Goal: Obtain resource: Obtain resource

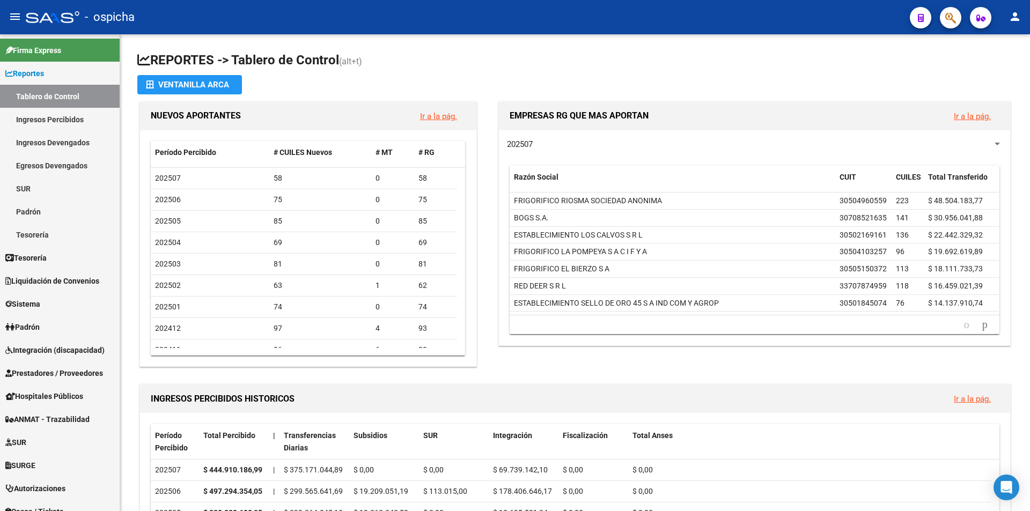
click at [960, 19] on button "button" at bounding box center [950, 17] width 21 height 21
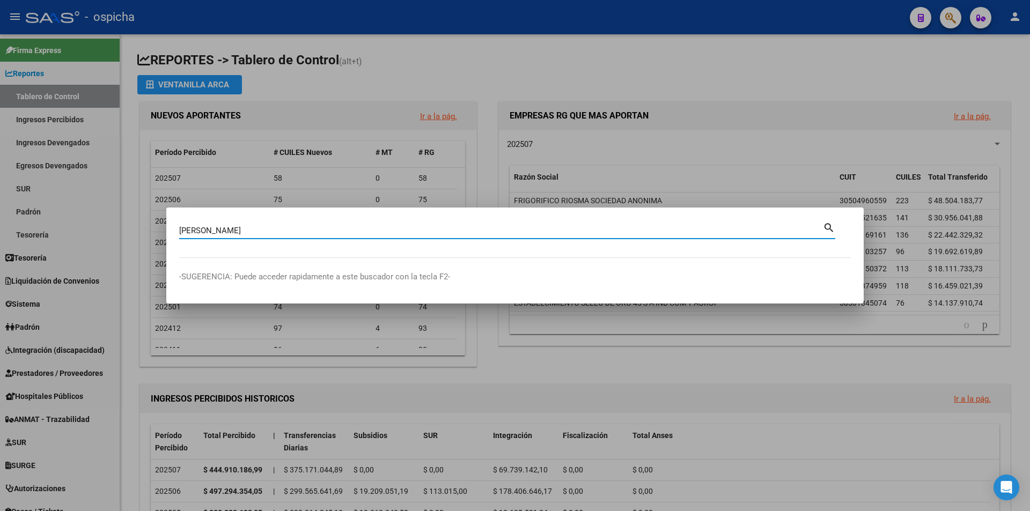
type input "[PERSON_NAME]"
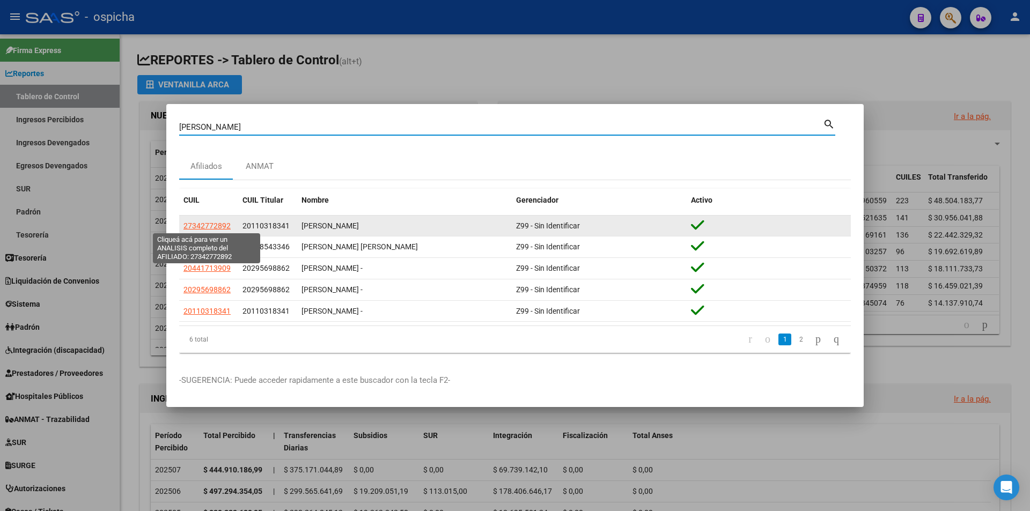
click at [193, 221] on span "27342772892" at bounding box center [206, 225] width 47 height 9
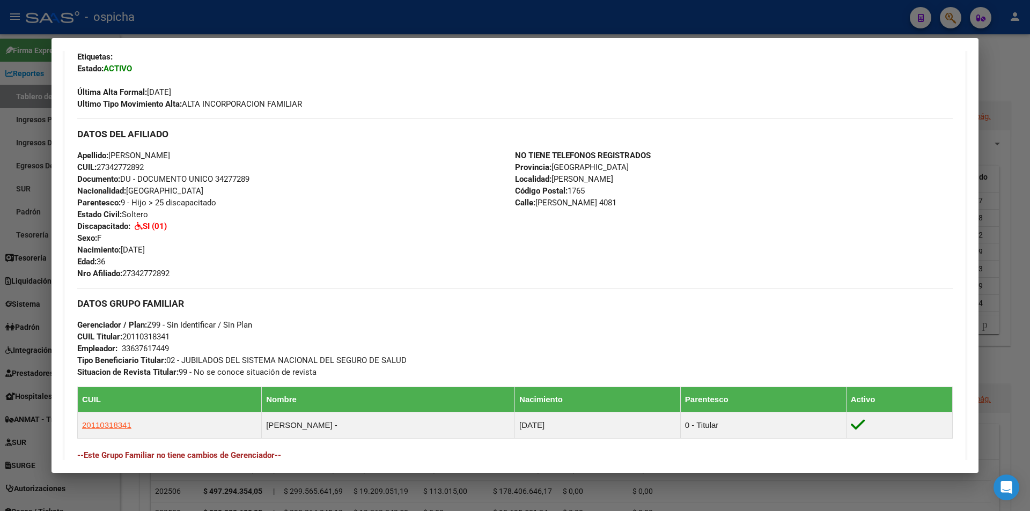
scroll to position [476, 0]
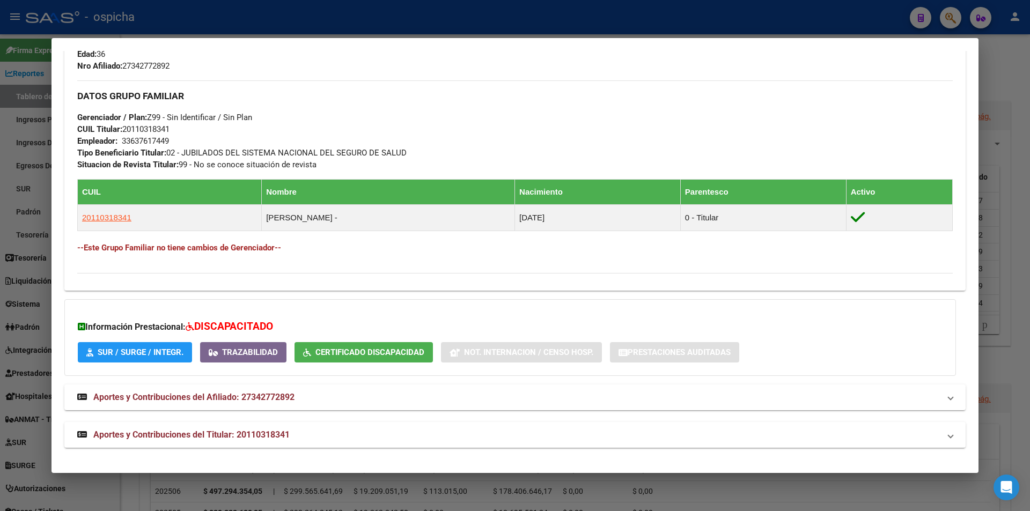
click at [335, 349] on span "Certificado Discapacidad" at bounding box center [369, 353] width 109 height 10
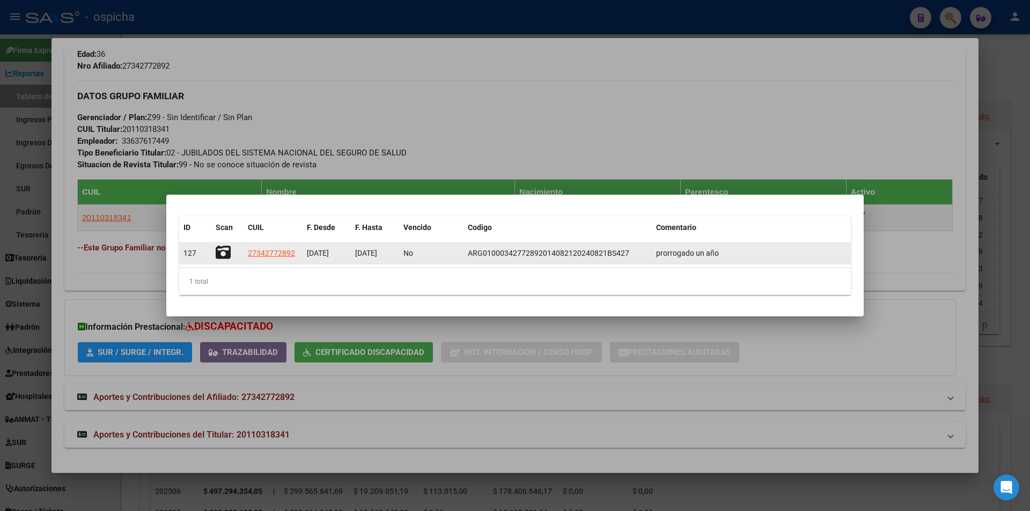
click at [226, 252] on icon at bounding box center [223, 252] width 15 height 15
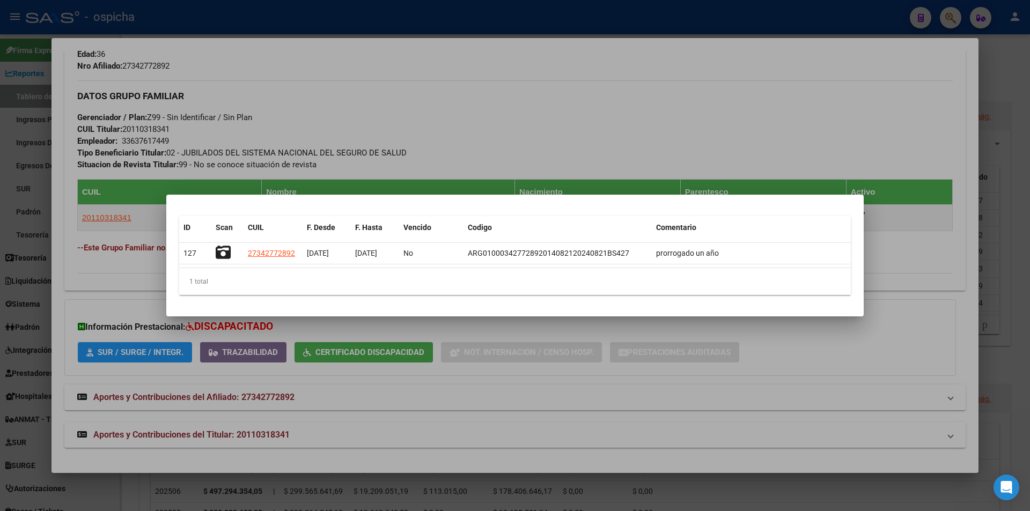
click at [886, 31] on div at bounding box center [515, 255] width 1030 height 511
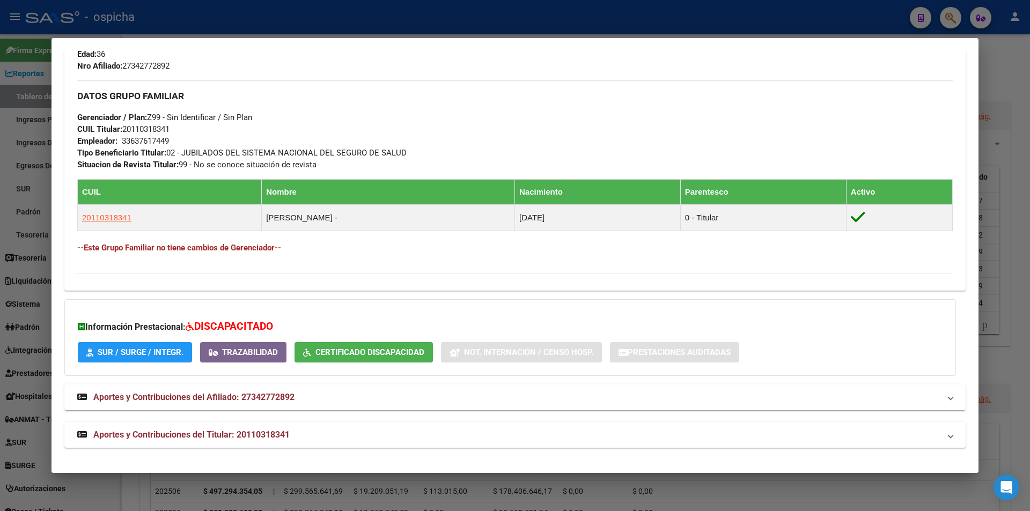
click at [946, 28] on div at bounding box center [515, 255] width 1030 height 511
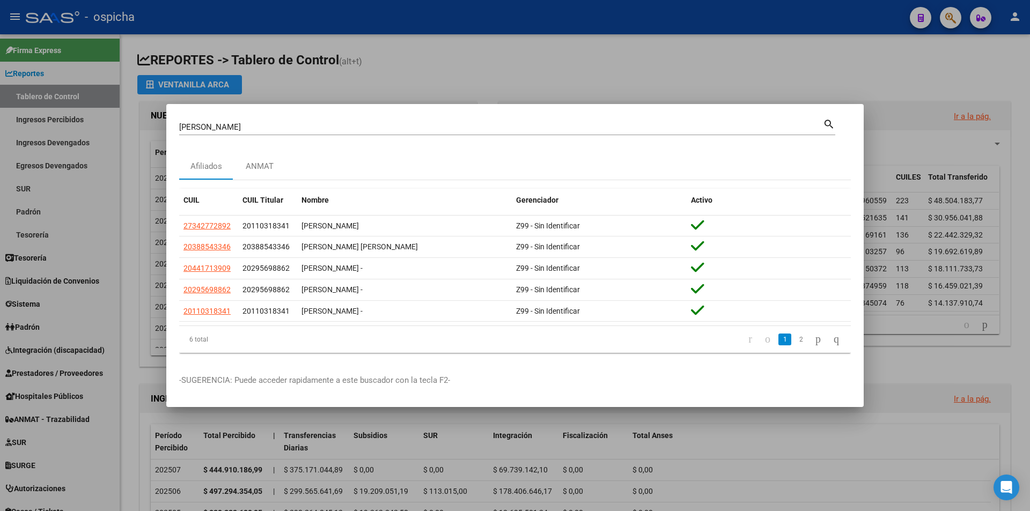
click at [954, 16] on div at bounding box center [515, 255] width 1030 height 511
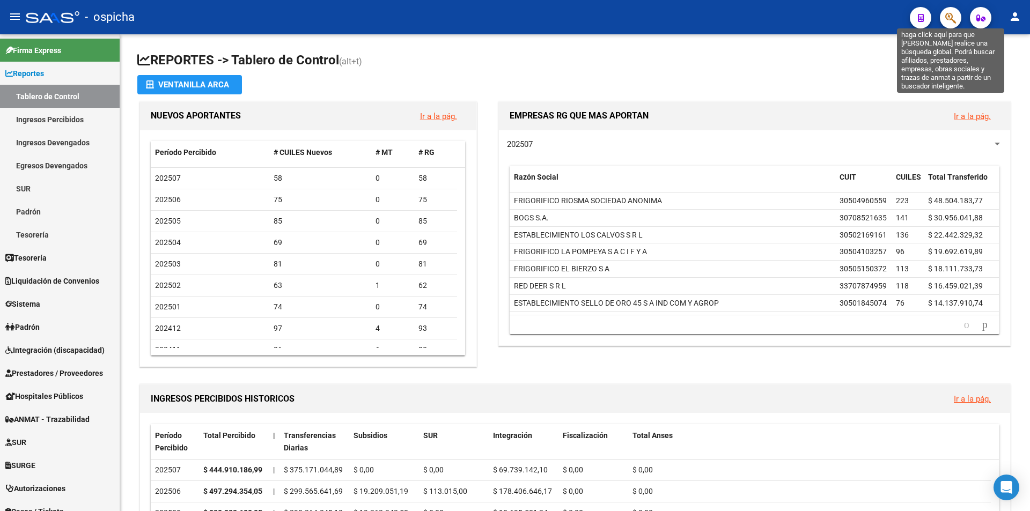
click at [954, 16] on icon "button" at bounding box center [950, 18] width 11 height 12
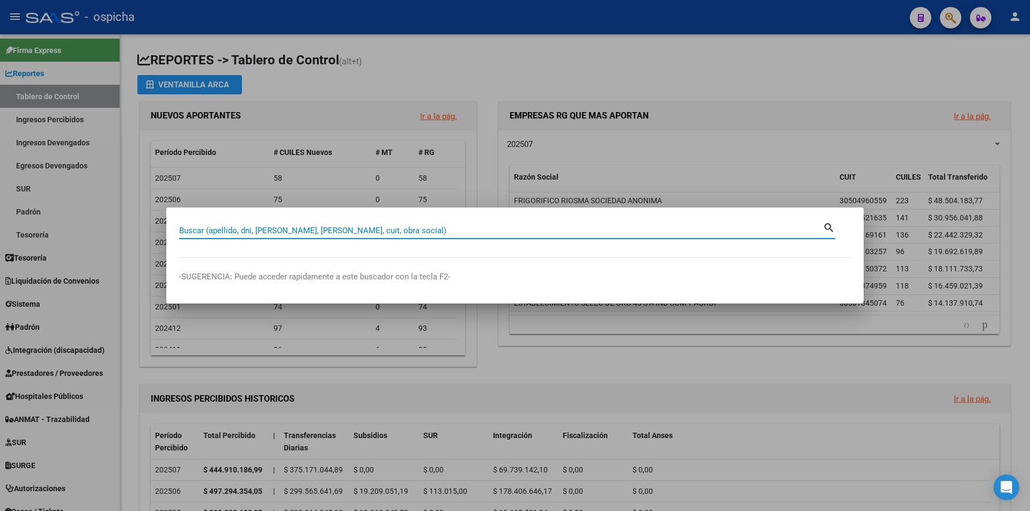
click at [568, 231] on input "Buscar (apellido, dni, [PERSON_NAME], [PERSON_NAME], cuit, obra social)" at bounding box center [501, 231] width 644 height 10
type input "[PERSON_NAME]"
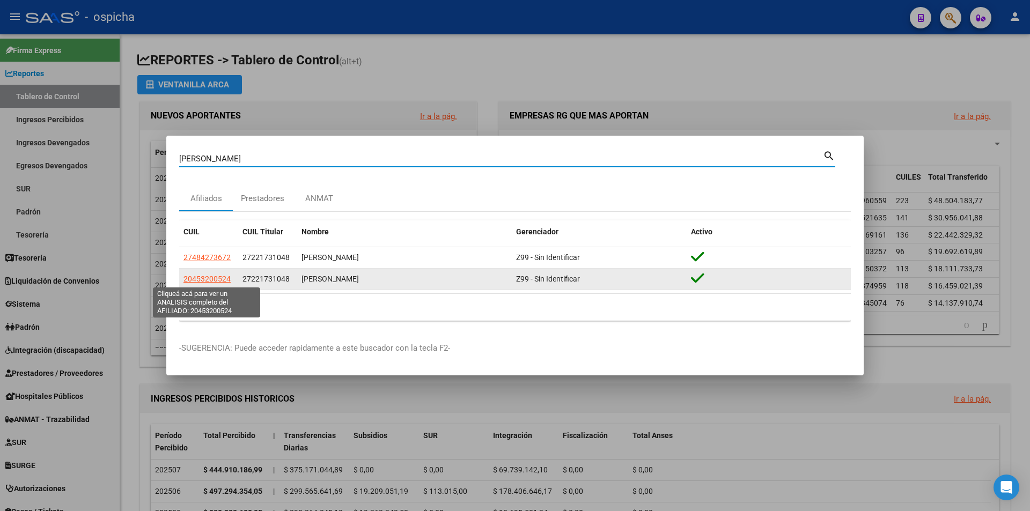
click at [206, 278] on span "20453200524" at bounding box center [206, 279] width 47 height 9
type textarea "20453200524"
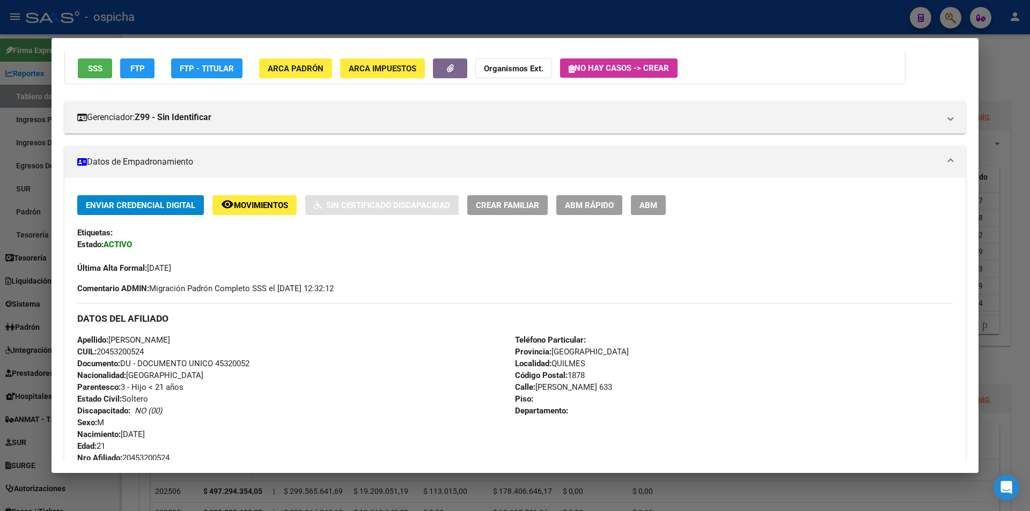
scroll to position [0, 0]
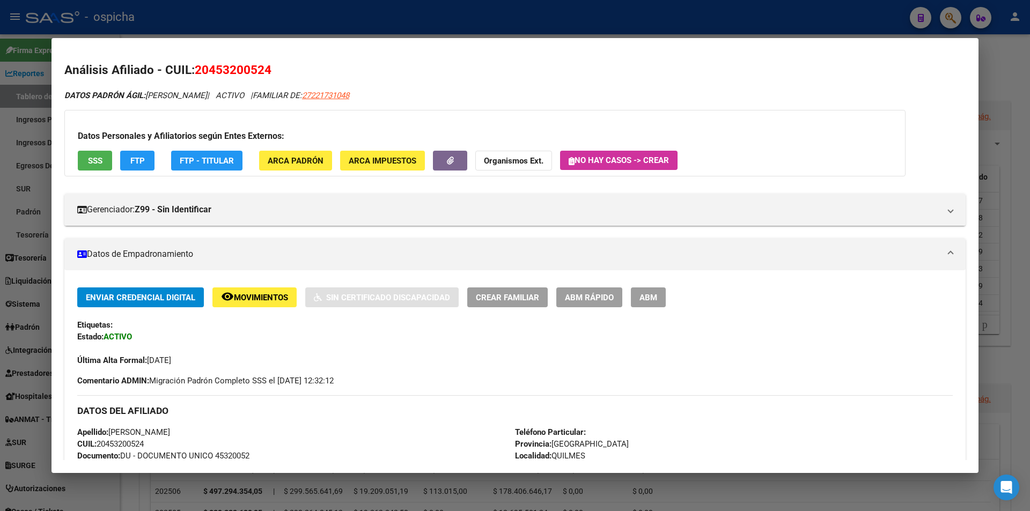
click at [940, 12] on div at bounding box center [515, 255] width 1030 height 511
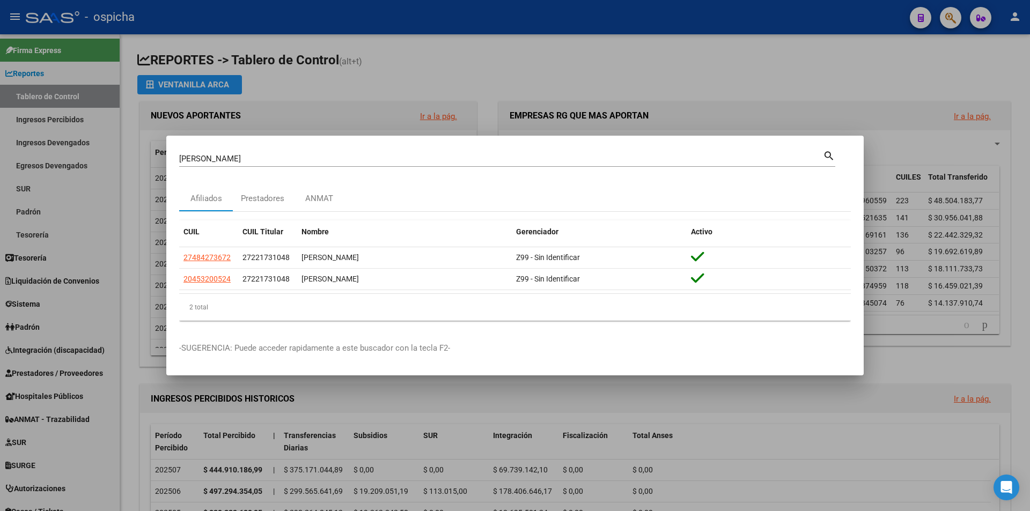
click at [950, 15] on div at bounding box center [515, 255] width 1030 height 511
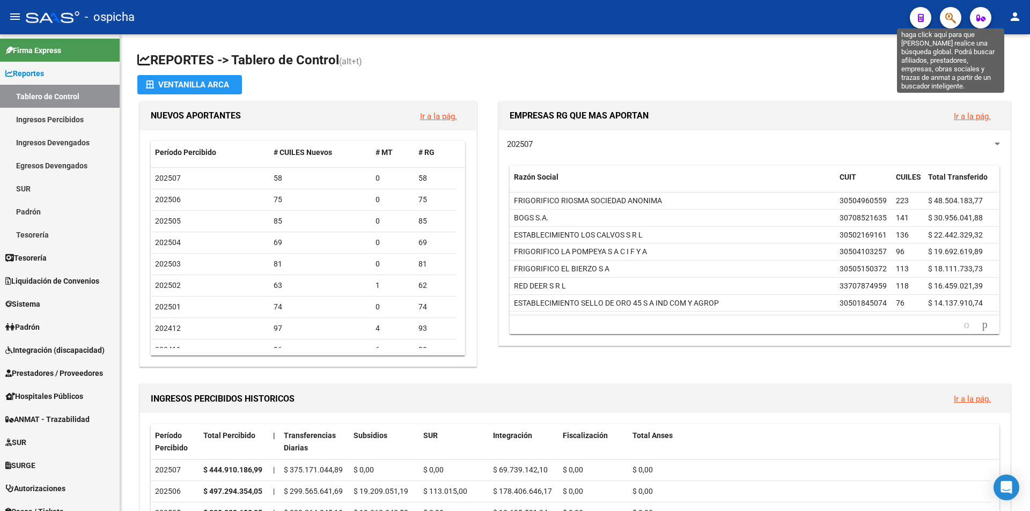
click at [950, 15] on icon "button" at bounding box center [950, 18] width 11 height 12
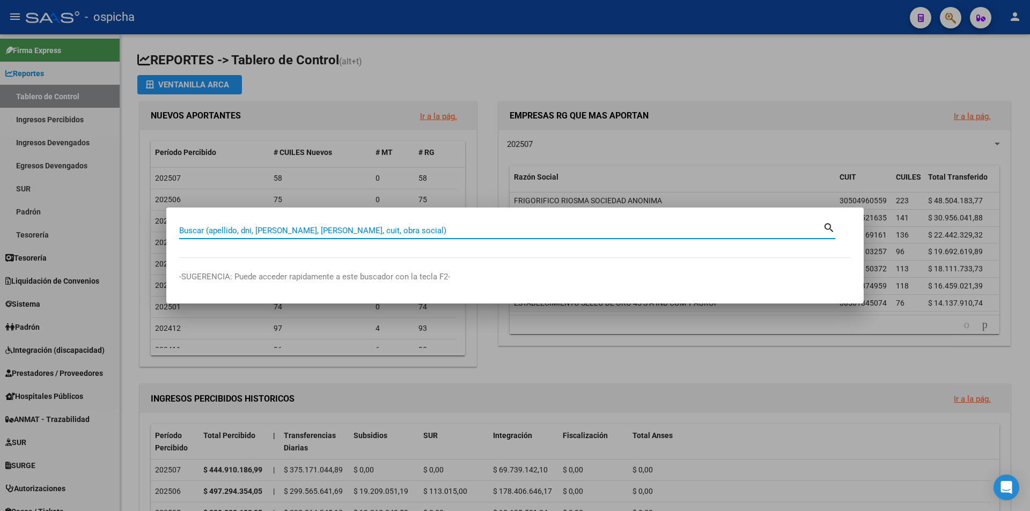
click at [589, 235] on input "Buscar (apellido, dni, [PERSON_NAME], [PERSON_NAME], cuit, obra social)" at bounding box center [501, 231] width 644 height 10
click at [775, 25] on div at bounding box center [515, 255] width 1030 height 511
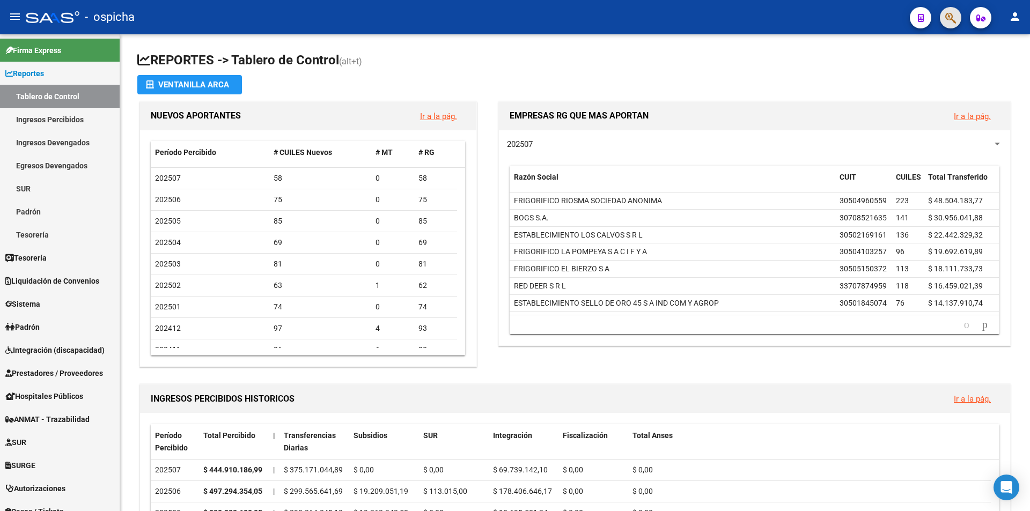
click at [942, 17] on button "button" at bounding box center [950, 17] width 21 height 21
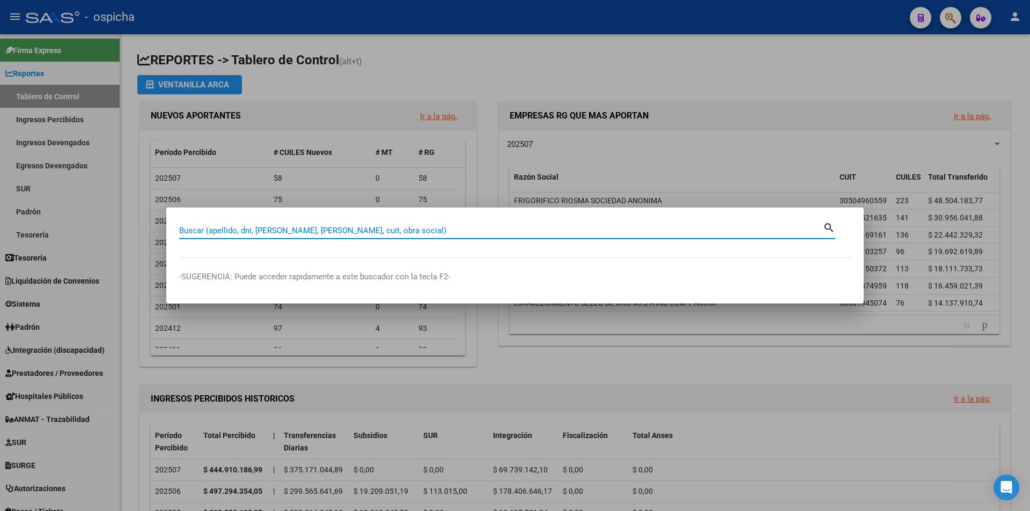
click at [339, 227] on input "Buscar (apellido, dni, [PERSON_NAME], [PERSON_NAME], cuit, obra social)" at bounding box center [501, 231] width 644 height 10
